Goal: Obtain resource: Obtain resource

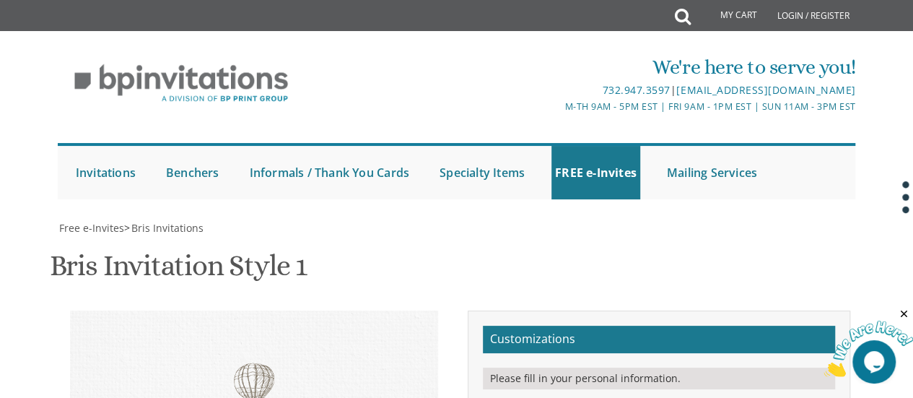
type textarea "With gratitude to Hashem We would like to inform you of the bris of our dear so…"
